Goal: Understand process/instructions

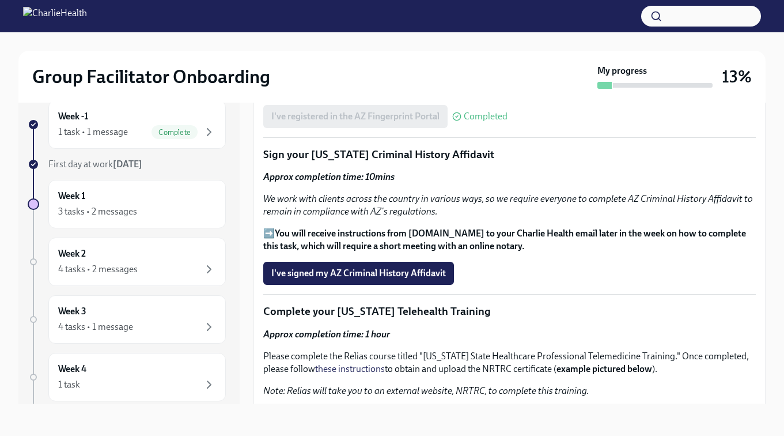
scroll to position [1335, 0]
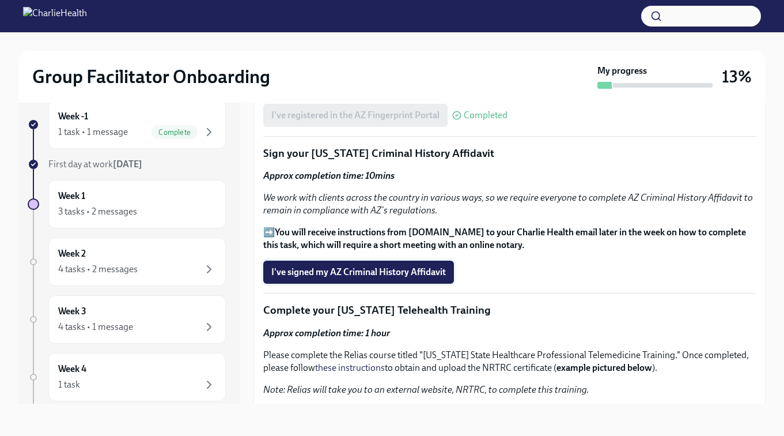
click at [363, 271] on span "I've signed my AZ Criminal History Affidavit" at bounding box center [358, 272] width 175 height 12
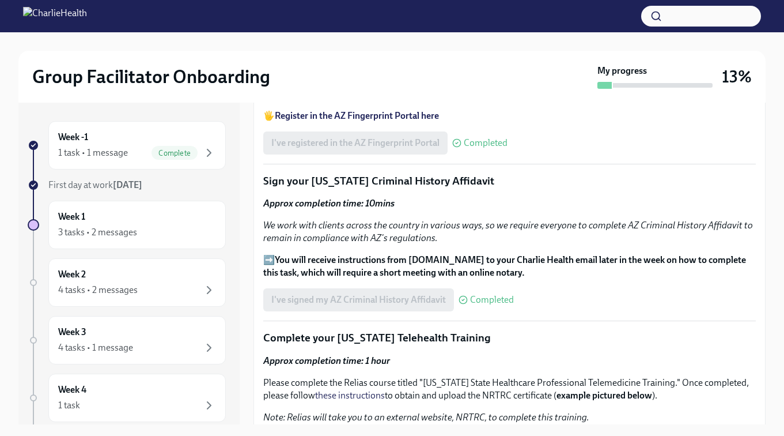
scroll to position [1348, 0]
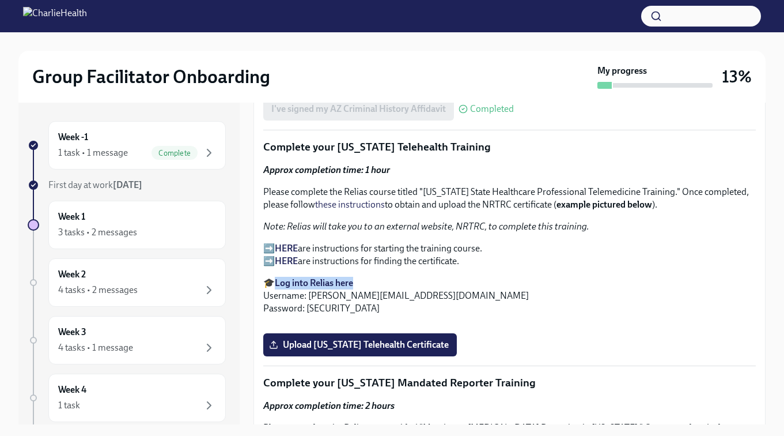
scroll to position [1512, 0]
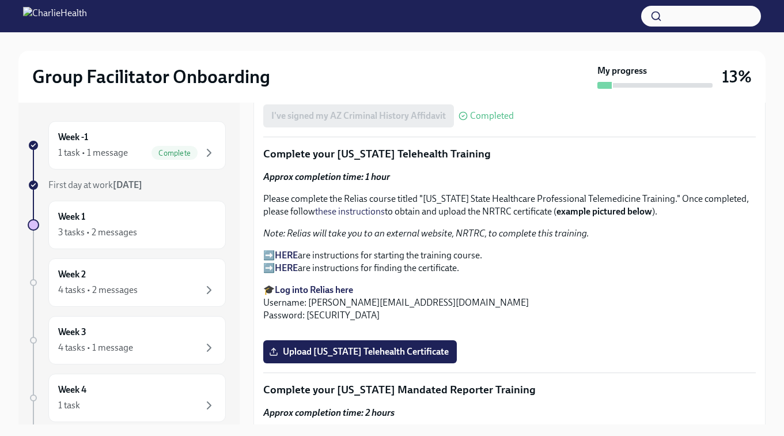
click at [425, 199] on p "Please complete the Relias course titled "Washington State Healthcare Professio…" at bounding box center [509, 204] width 493 height 25
drag, startPoint x: 425, startPoint y: 199, endPoint x: 658, endPoint y: 204, distance: 233.4
click at [658, 204] on p "Please complete the Relias course titled "Washington State Healthcare Professio…" at bounding box center [509, 204] width 493 height 25
copy p "Washington State Healthcare Professional Telemedicine Training"
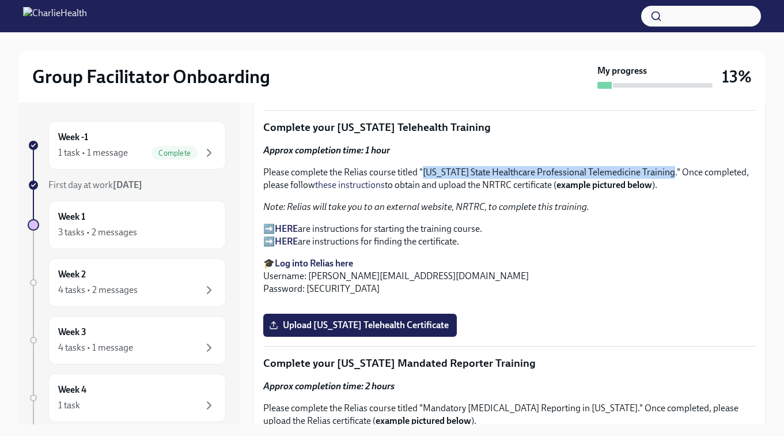
scroll to position [1541, 0]
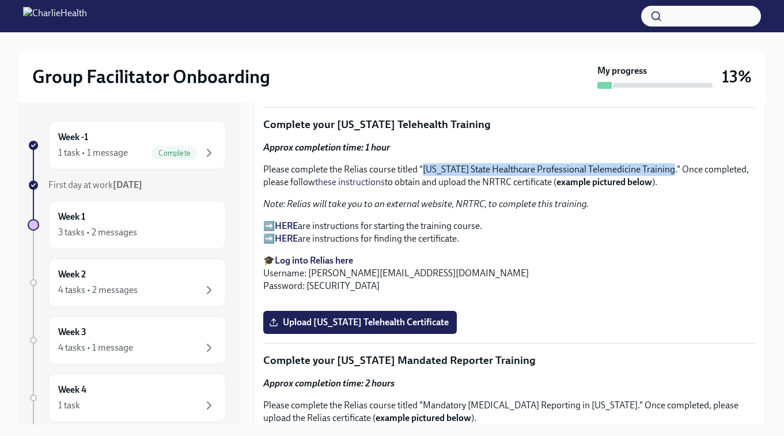
click at [285, 225] on strong "HERE" at bounding box center [286, 225] width 23 height 11
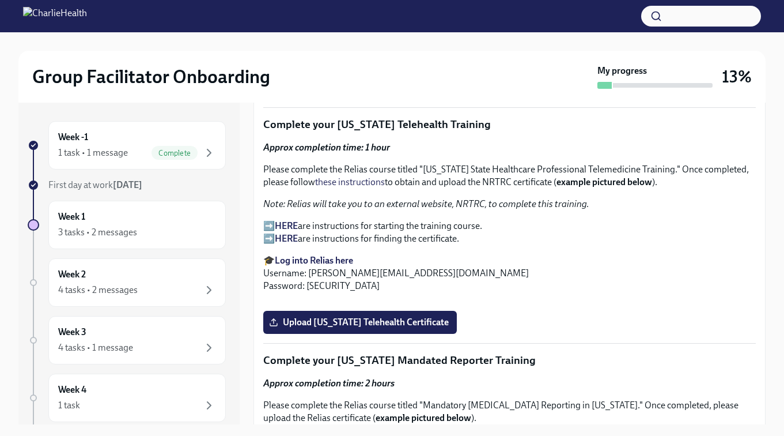
click at [471, 248] on div "Approx completion time: 1 hour Please complete the Relias course titled "Washin…" at bounding box center [509, 216] width 493 height 151
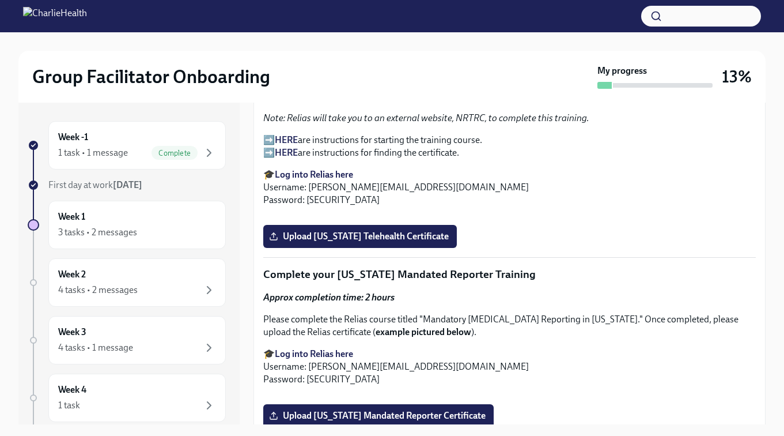
scroll to position [1626, 0]
